Goal: Information Seeking & Learning: Find specific fact

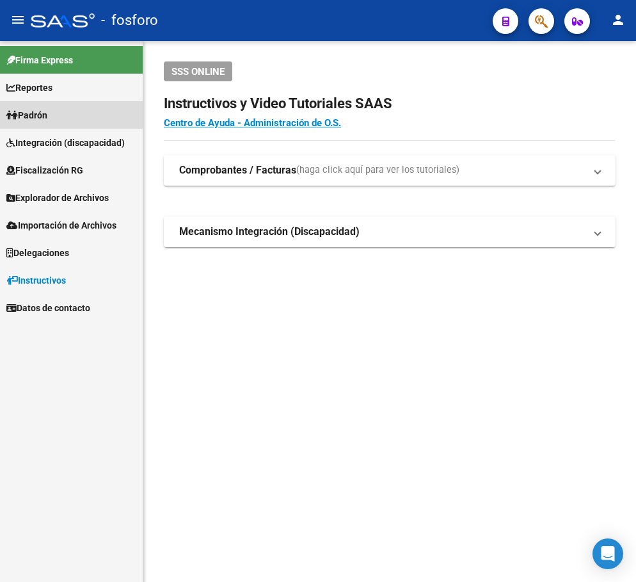
click at [40, 123] on link "Padrón" at bounding box center [71, 115] width 143 height 28
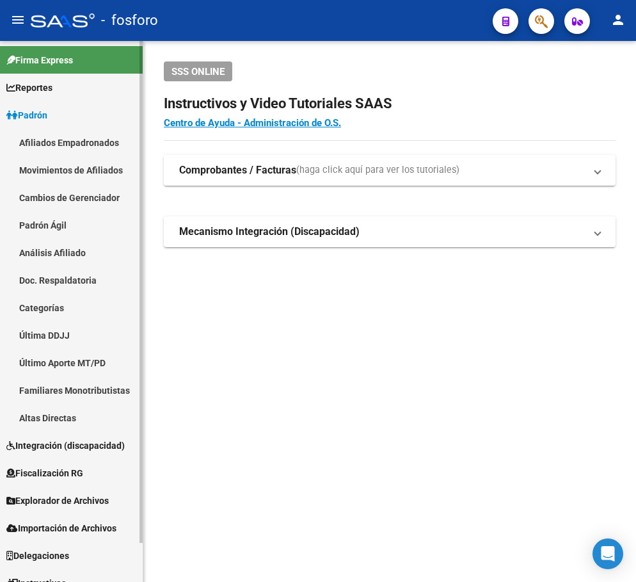
click at [39, 228] on link "Padrón Ágil" at bounding box center [71, 225] width 143 height 28
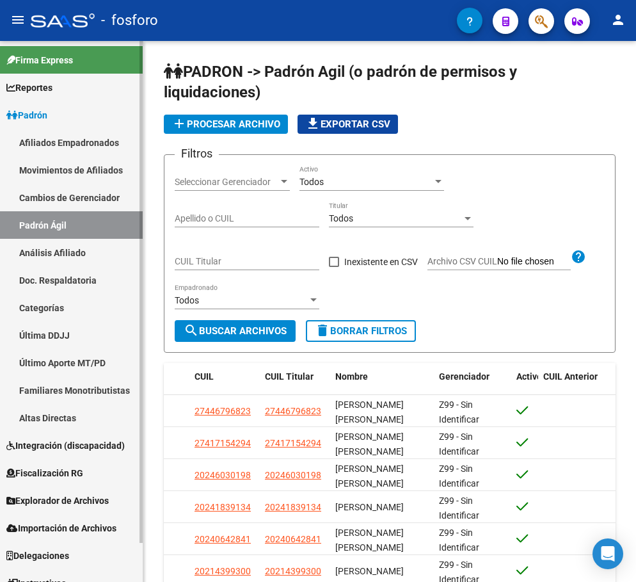
click at [61, 141] on link "Afiliados Empadronados" at bounding box center [71, 143] width 143 height 28
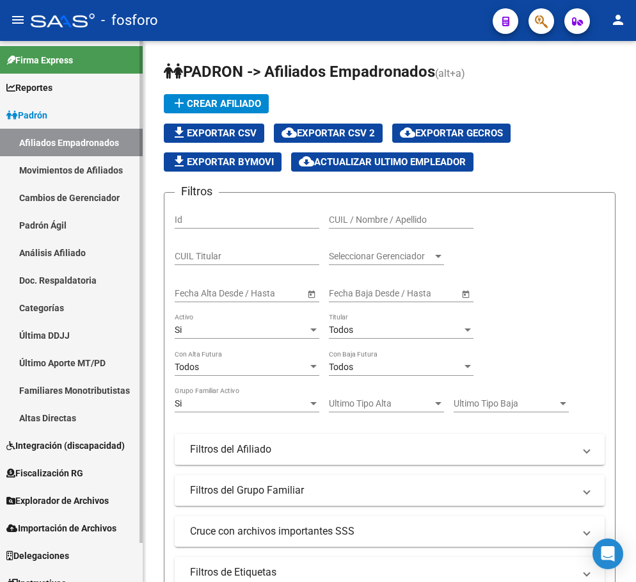
click at [93, 170] on link "Movimientos de Afiliados" at bounding box center [71, 170] width 143 height 28
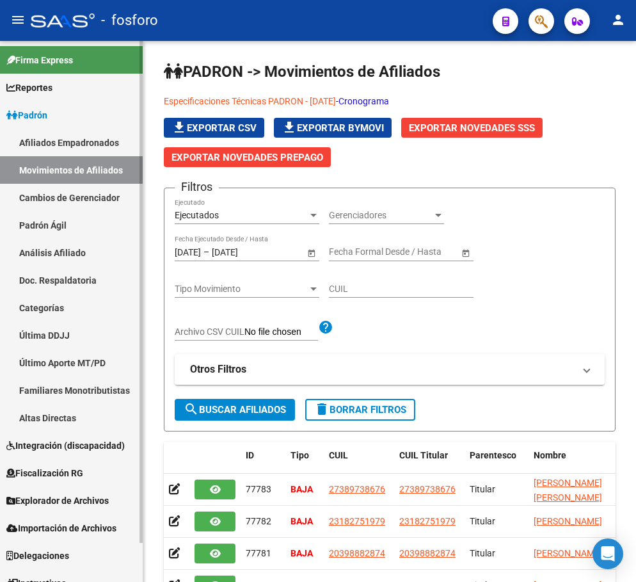
click at [56, 110] on link "Padrón" at bounding box center [71, 115] width 143 height 28
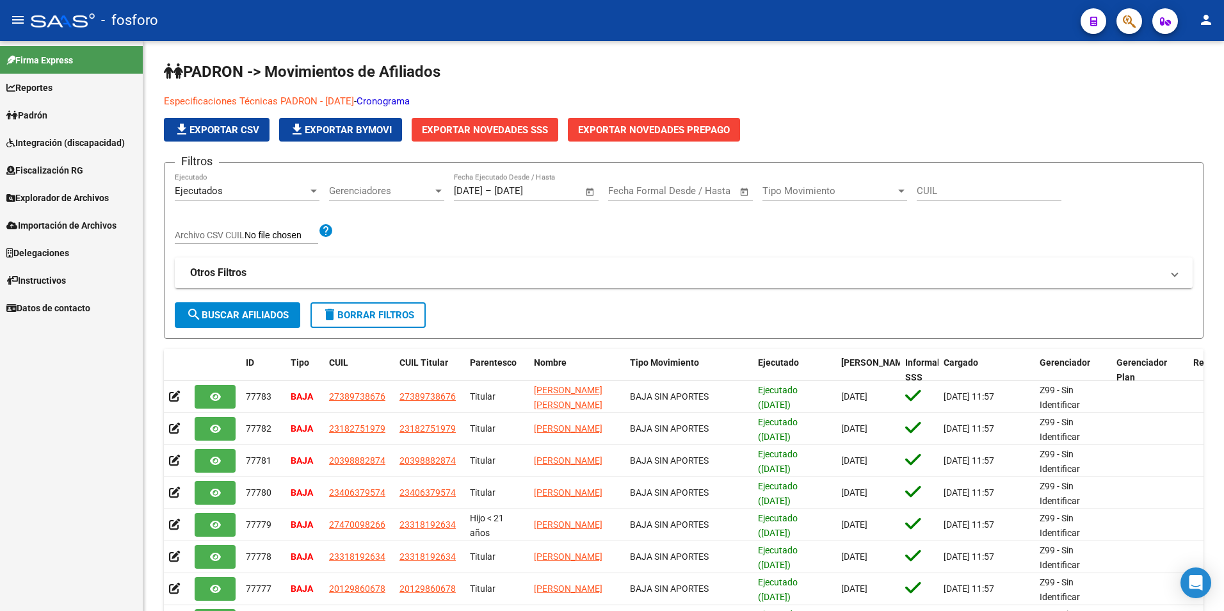
click at [47, 118] on span "Padrón" at bounding box center [26, 115] width 41 height 14
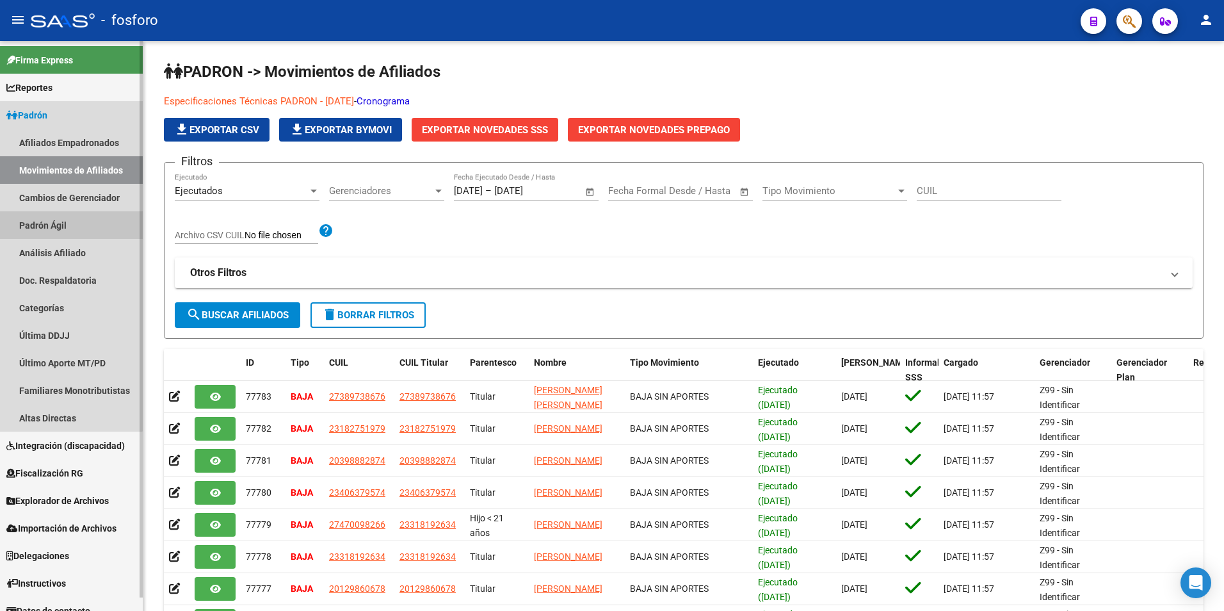
click at [45, 221] on link "Padrón Ágil" at bounding box center [71, 225] width 143 height 28
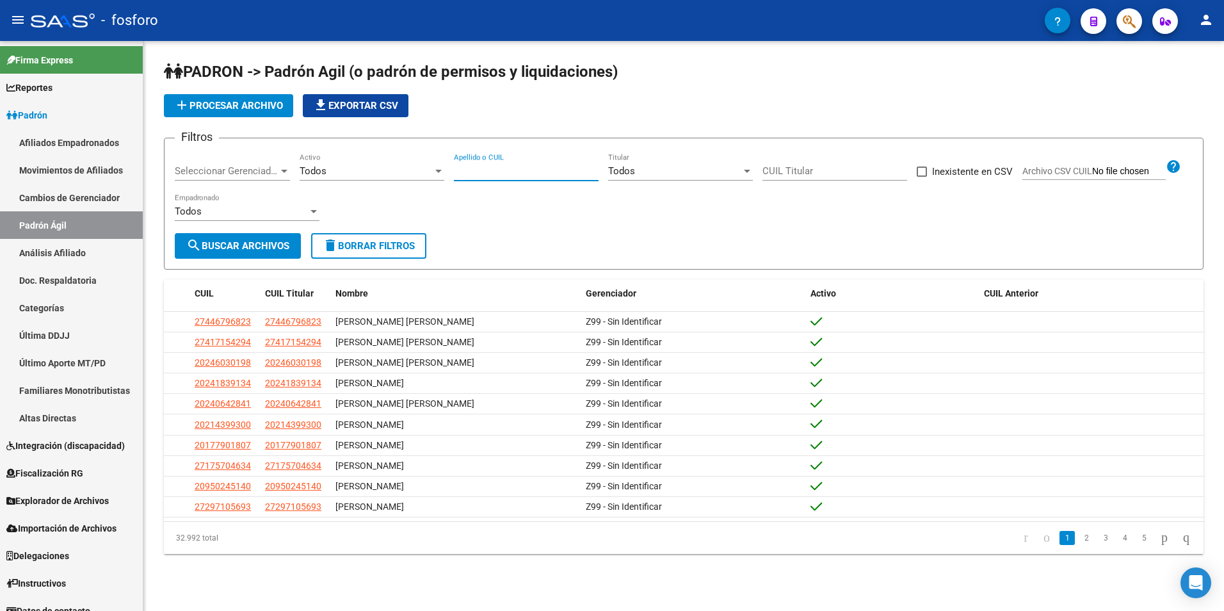
click at [536, 169] on input "Apellido o CUIL" at bounding box center [526, 171] width 145 height 12
paste input "20172373934"
type input "20172373934"
click at [250, 250] on span "search Buscar Archivos" at bounding box center [237, 246] width 103 height 12
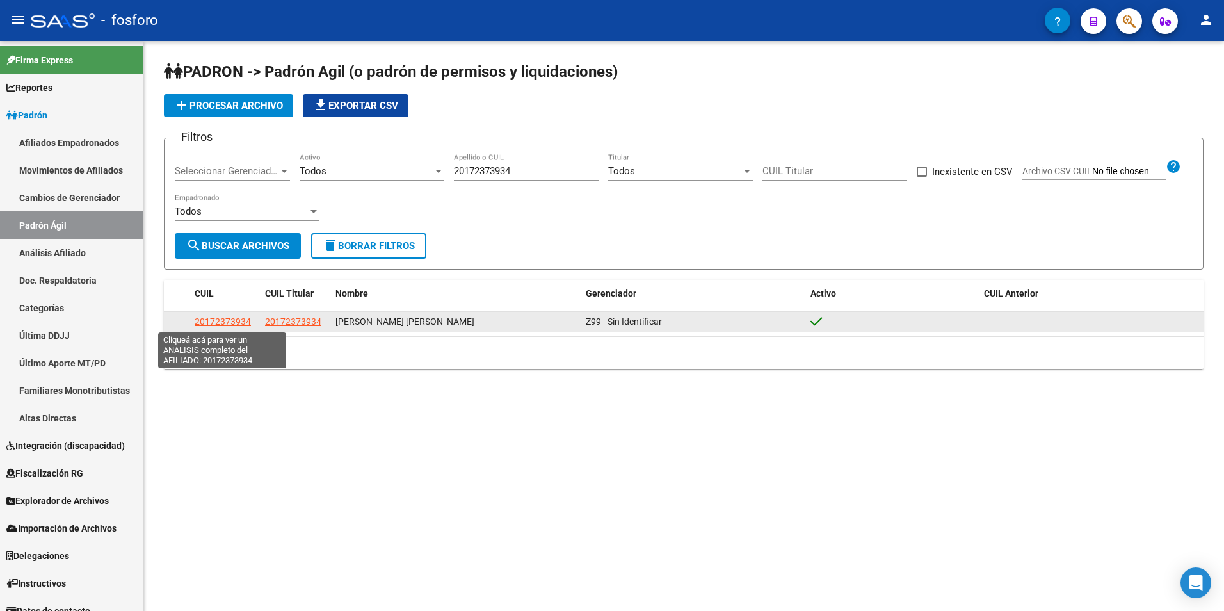
click at [223, 322] on span "20172373934" at bounding box center [223, 321] width 56 height 10
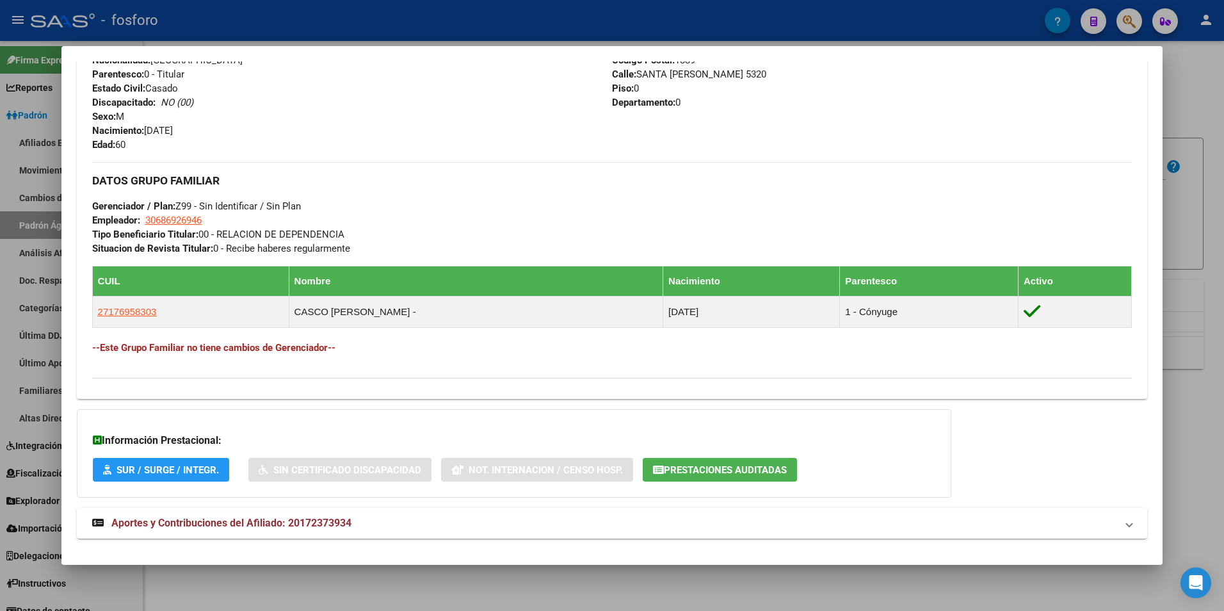
scroll to position [529, 0]
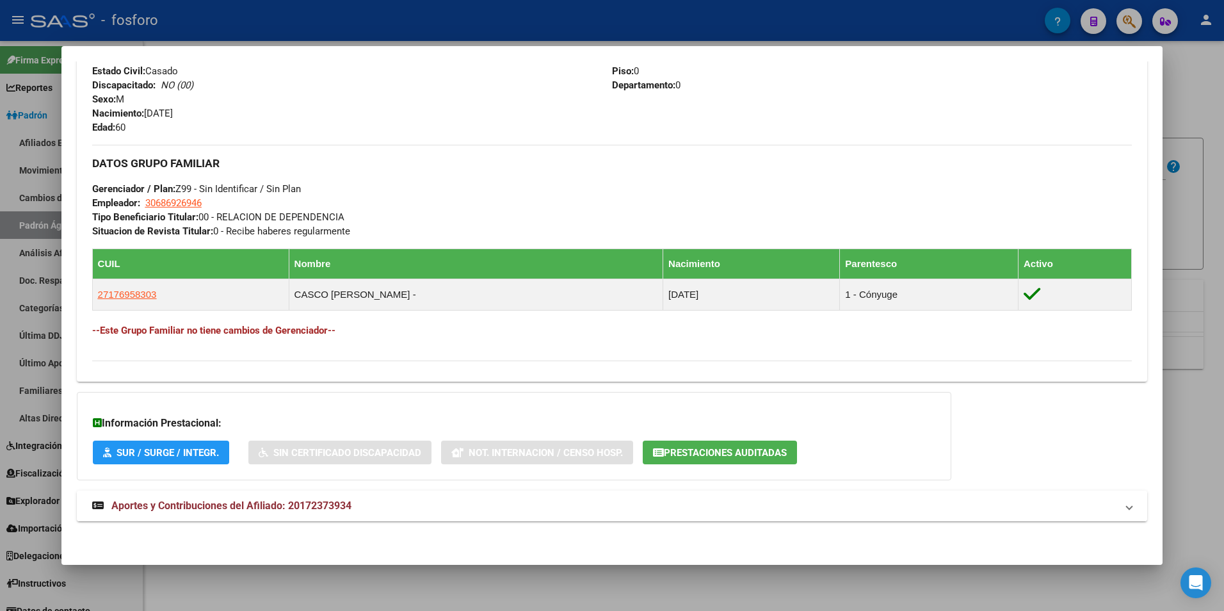
click at [179, 508] on span "Aportes y Contribuciones del Afiliado: 20172373934" at bounding box center [231, 505] width 240 height 12
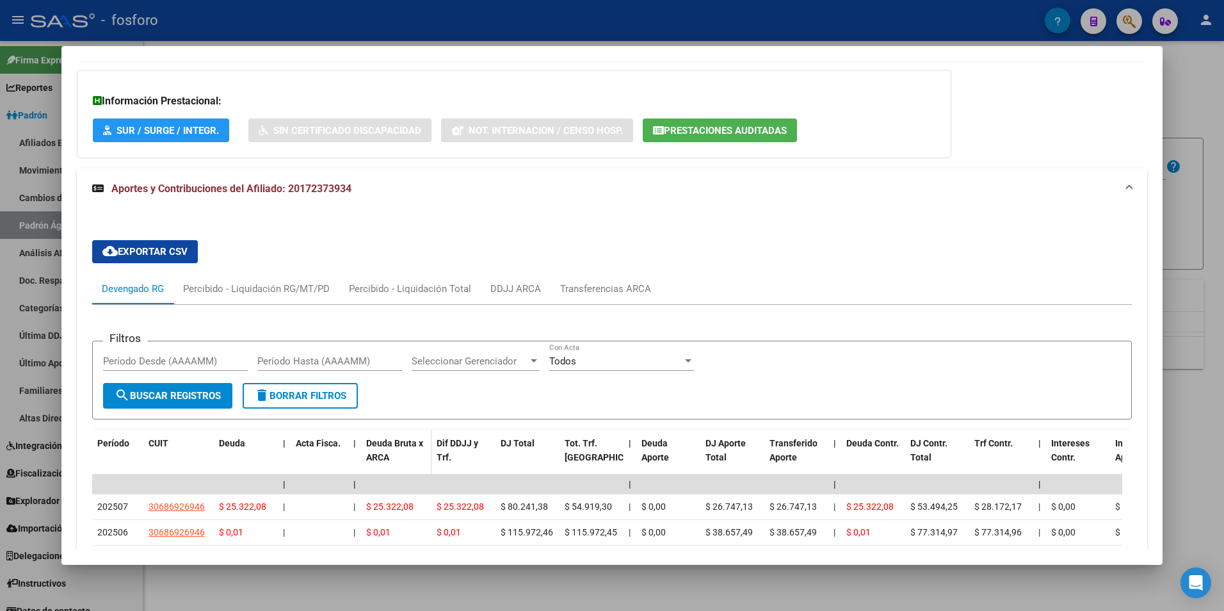
scroll to position [915, 0]
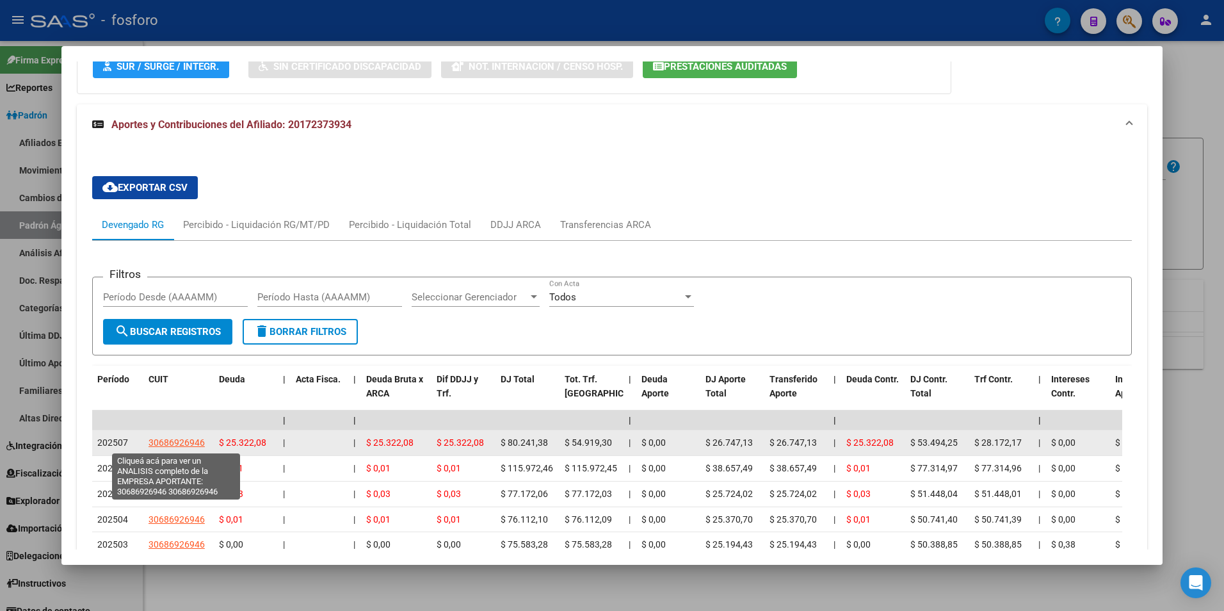
drag, startPoint x: 147, startPoint y: 444, endPoint x: 200, endPoint y: 442, distance: 53.2
click at [200, 442] on datatable-body-cell "30686926946" at bounding box center [178, 442] width 70 height 25
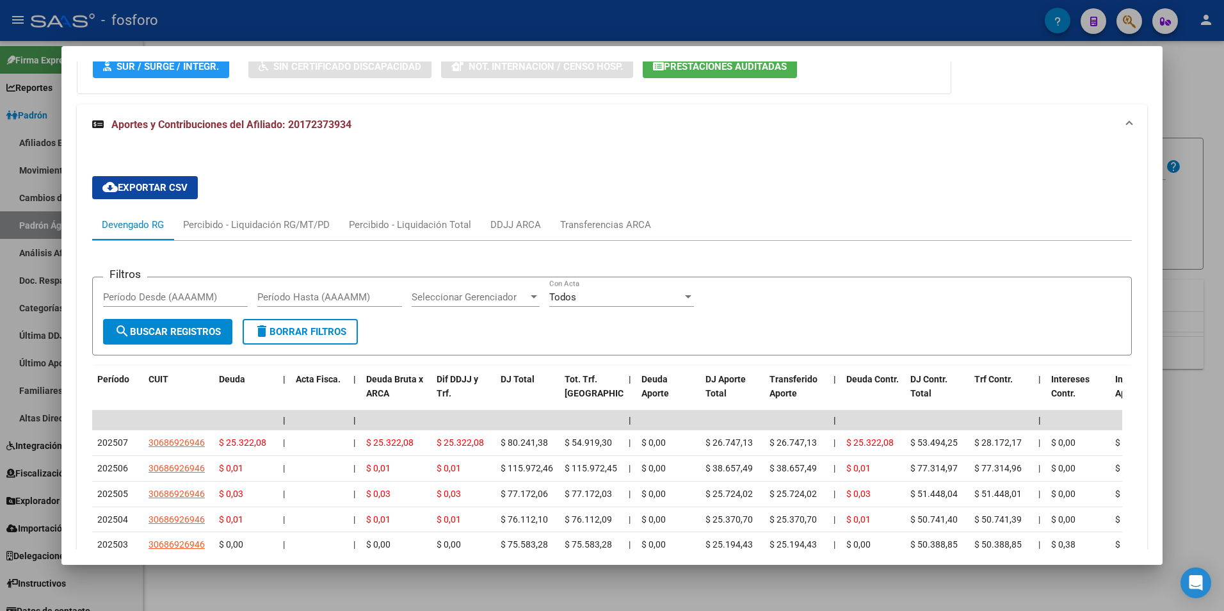
click at [839, 163] on div "cloud_download Exportar CSV Devengado RG Percibido - Liquidación RG/MT/PD Perci…" at bounding box center [612, 448] width 1071 height 607
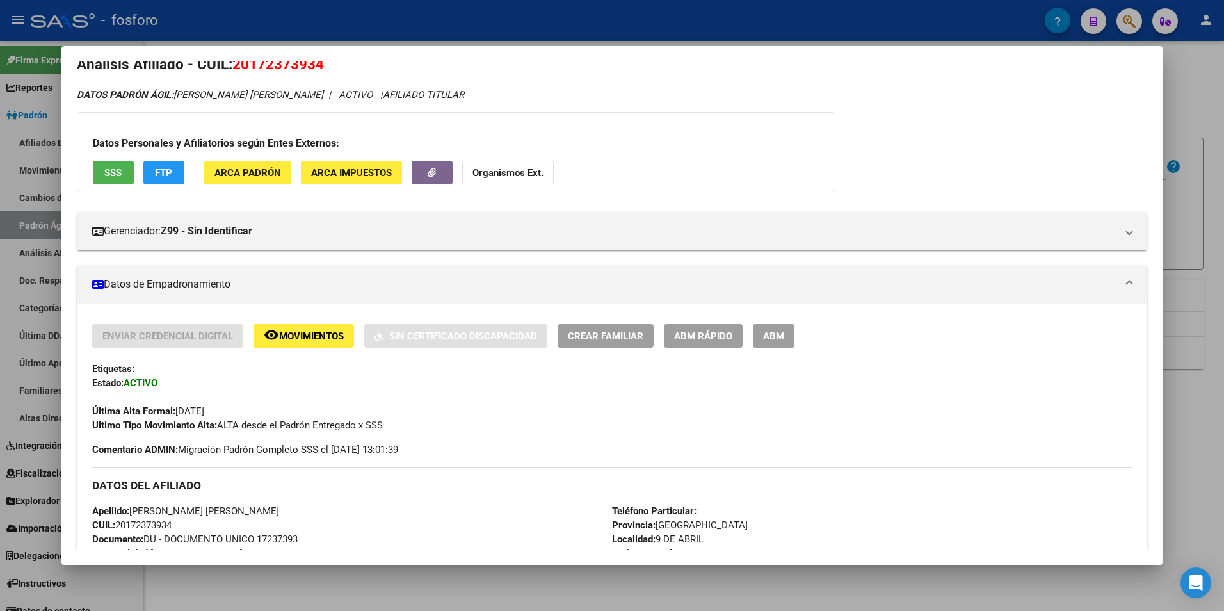
scroll to position [0, 0]
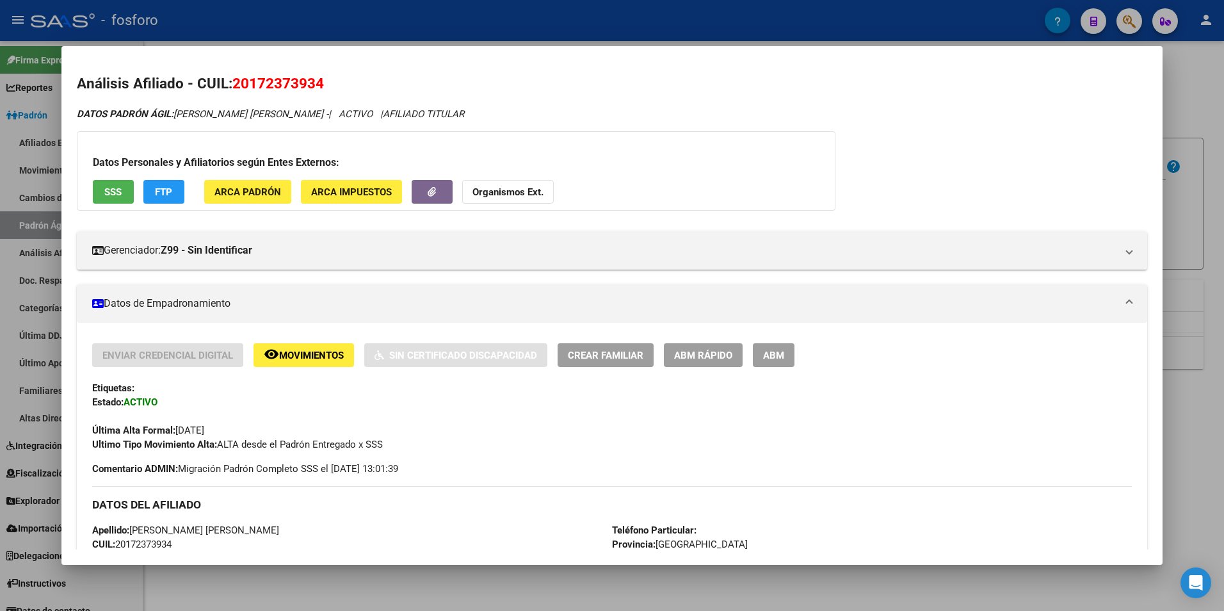
drag, startPoint x: 234, startPoint y: 85, endPoint x: 325, endPoint y: 85, distance: 91.5
click at [325, 85] on h2 "Análisis Afiliado - CUIL: 20172373934" at bounding box center [612, 84] width 1071 height 22
copy span "20172373934"
click at [380, 577] on div at bounding box center [612, 305] width 1224 height 611
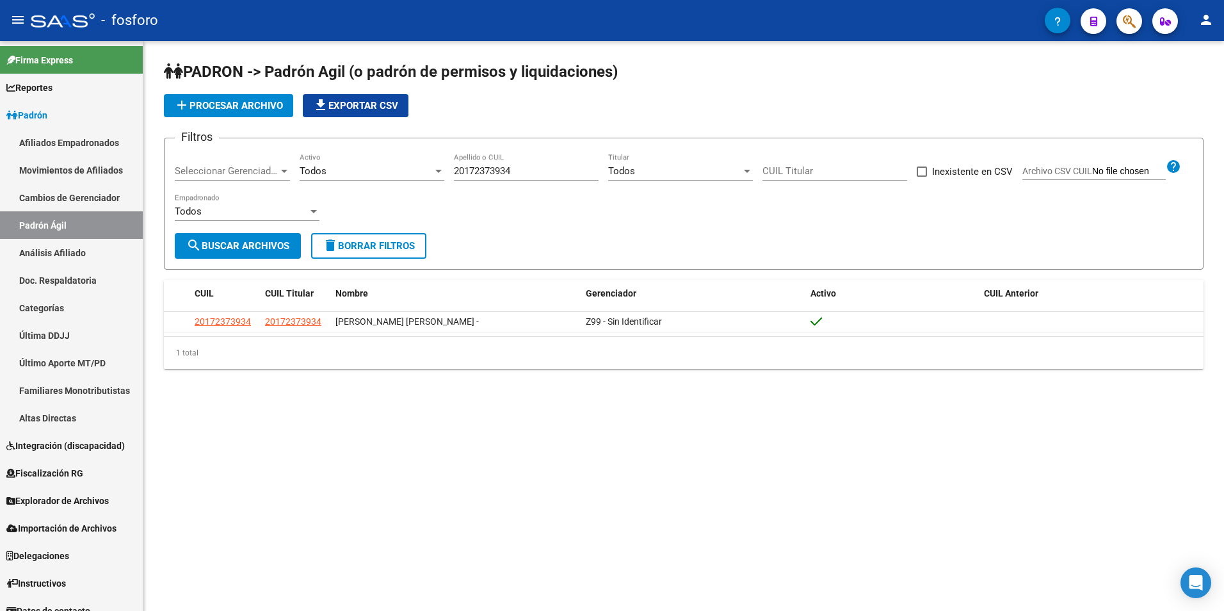
click at [394, 458] on mat-sidenav-content "PADRON -> Padrón Agil ([PERSON_NAME] de permisos y liquidaciones) add Procesar …" at bounding box center [683, 326] width 1081 height 570
